Goal: Task Accomplishment & Management: Manage account settings

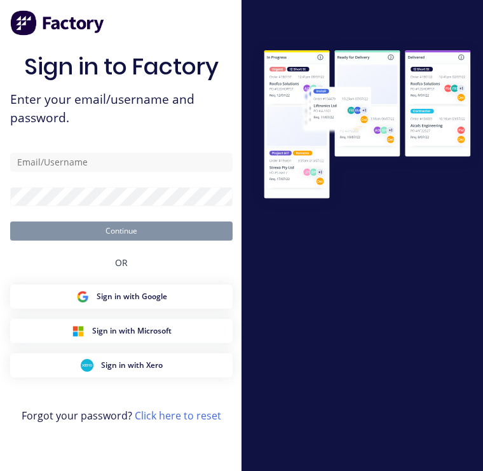
click at [189, 420] on link "Click here to reset" at bounding box center [178, 415] width 86 height 14
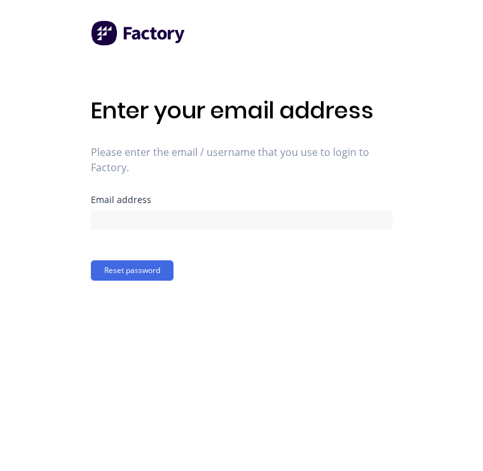
click at [123, 263] on button "Reset password" at bounding box center [132, 270] width 83 height 20
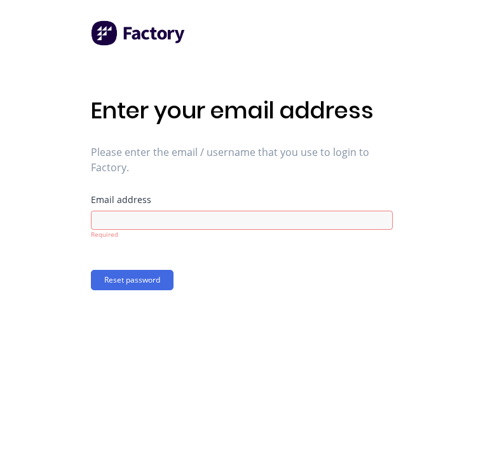
click at [127, 276] on button "Reset password" at bounding box center [132, 280] width 83 height 20
click at [128, 278] on button "Reset password" at bounding box center [132, 280] width 83 height 20
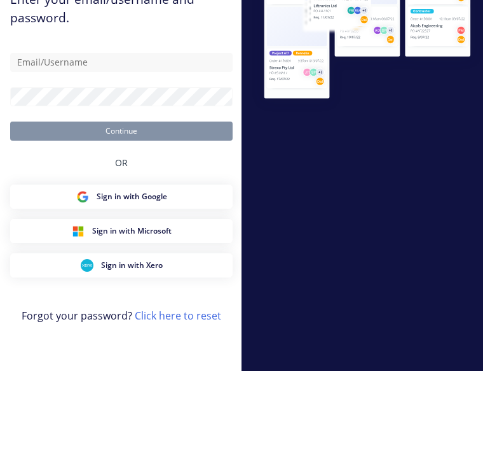
scroll to position [20, 0]
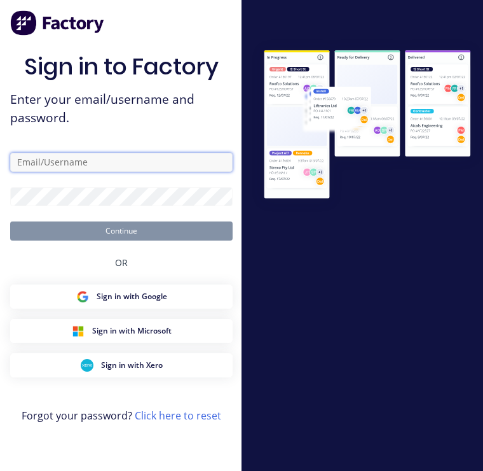
click at [119, 153] on input "text" at bounding box center [121, 162] width 223 height 19
type input "[EMAIL_ADDRESS][DOMAIN_NAME]"
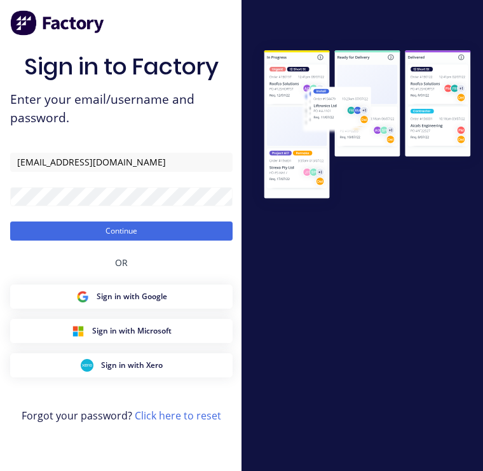
click at [124, 221] on button "Continue" at bounding box center [121, 230] width 223 height 19
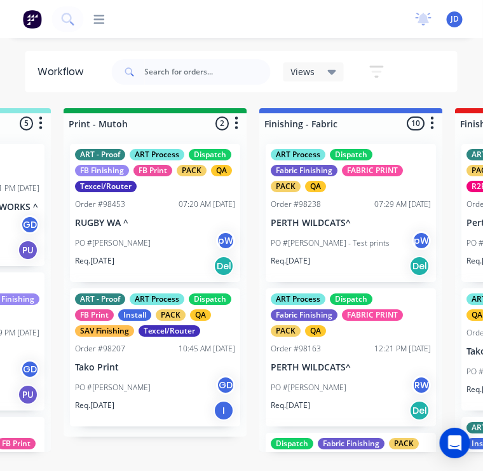
scroll to position [0, 2128]
click at [434, 120] on icon "button" at bounding box center [432, 123] width 4 height 16
click at [170, 442] on div "Submitted 9 Sort By Created date Required date Order number Customer name Most …" at bounding box center [315, 279] width 4886 height 343
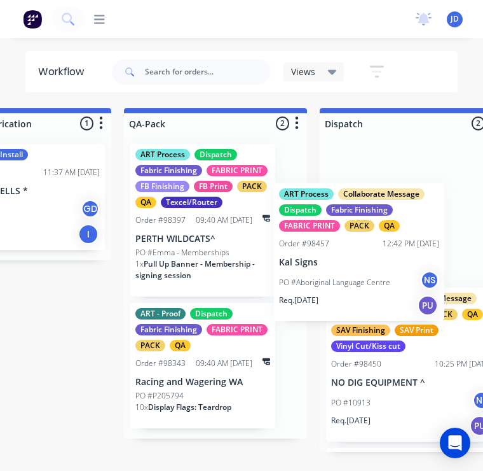
scroll to position [1, 3243]
